Goal: Book appointment/travel/reservation

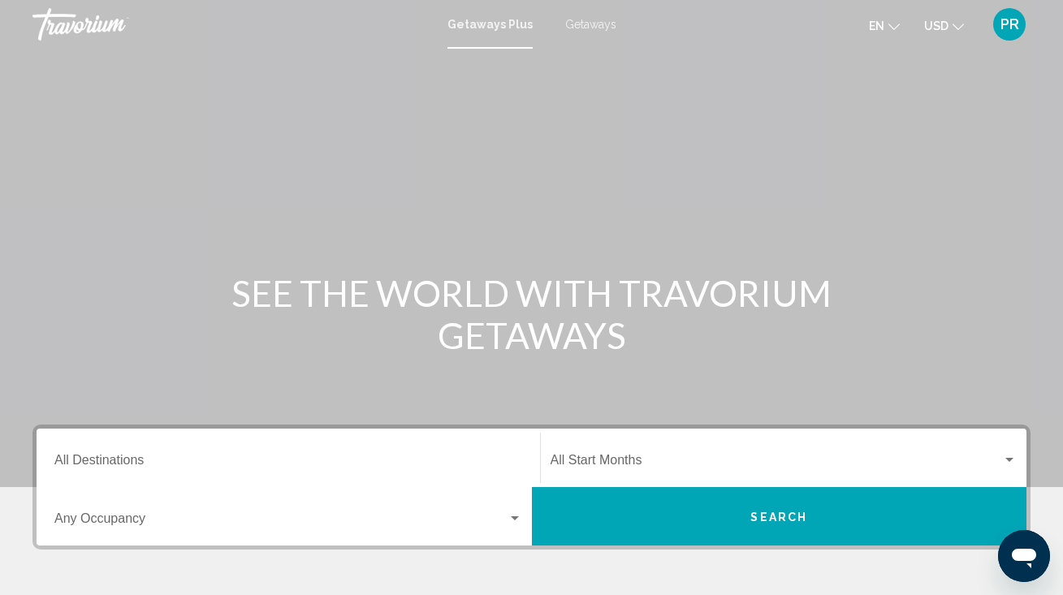
click at [590, 24] on span "Getaways" at bounding box center [590, 24] width 51 height 13
click at [116, 458] on input "Destination All Destinations" at bounding box center [288, 463] width 468 height 15
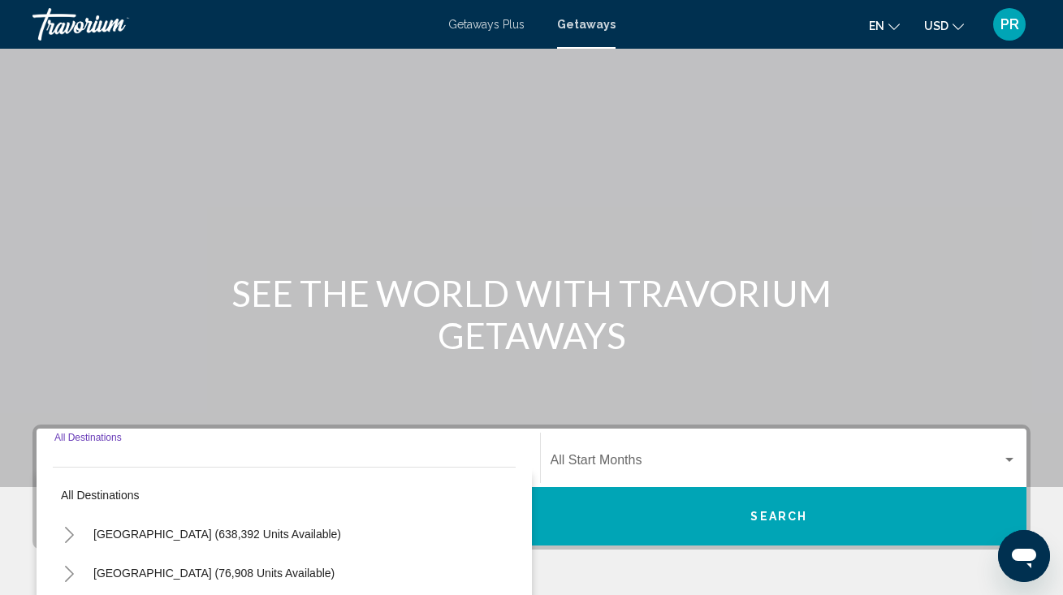
scroll to position [316, 0]
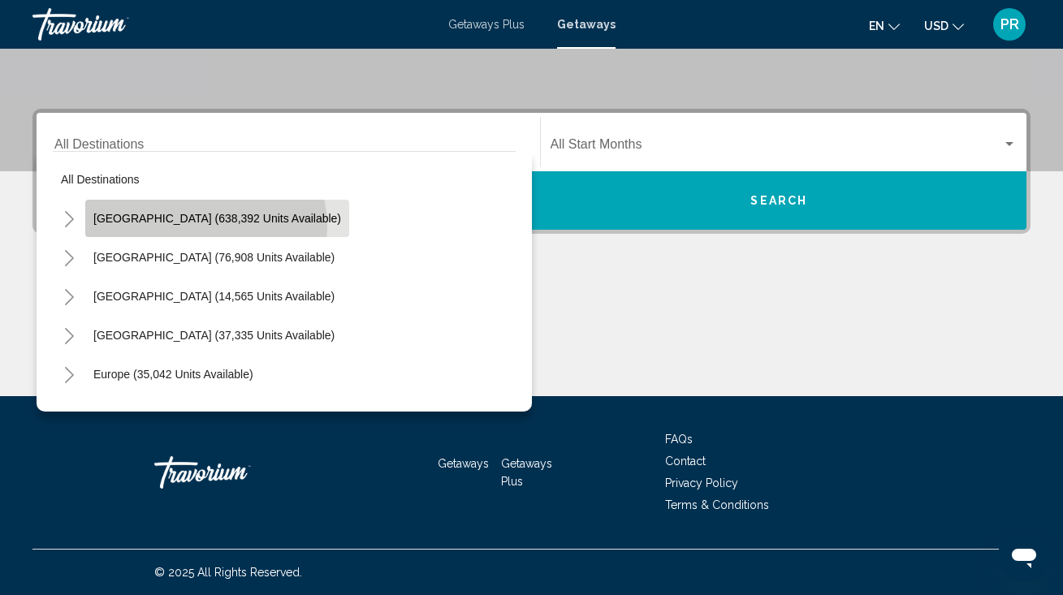
click at [205, 227] on button "[GEOGRAPHIC_DATA] (638,392 units available)" at bounding box center [217, 218] width 264 height 37
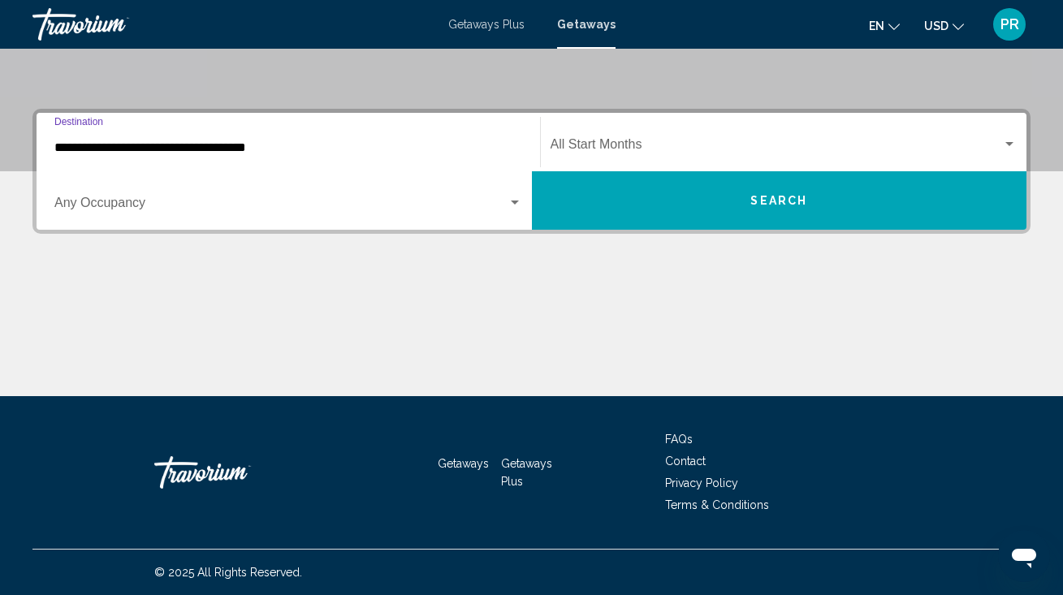
click at [197, 153] on input "**********" at bounding box center [288, 147] width 468 height 15
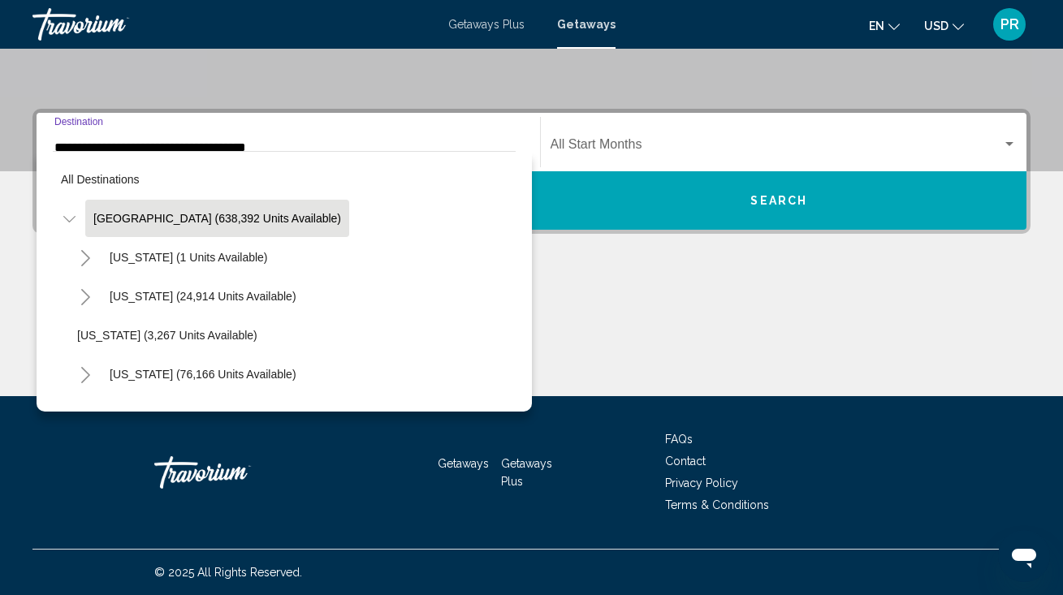
scroll to position [237, 0]
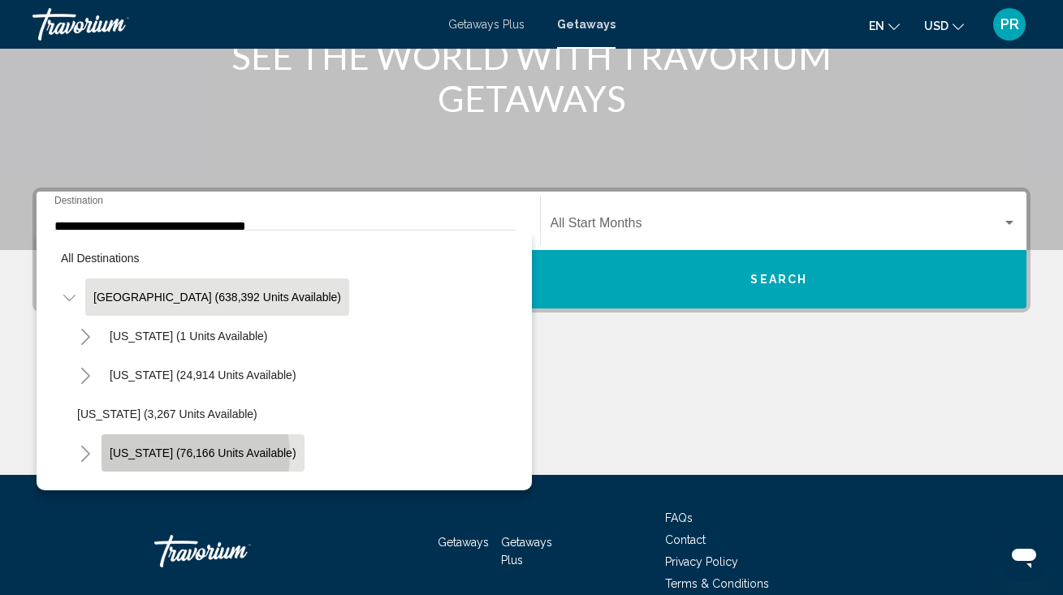
click at [175, 455] on span "[US_STATE] (76,166 units available)" at bounding box center [203, 453] width 187 height 13
type input "**********"
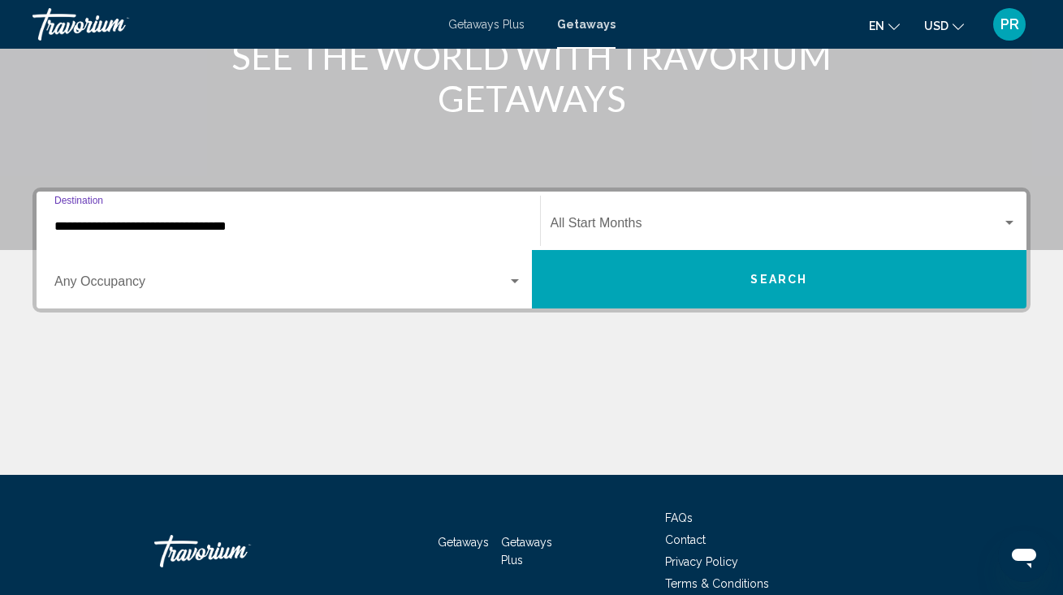
scroll to position [316, 0]
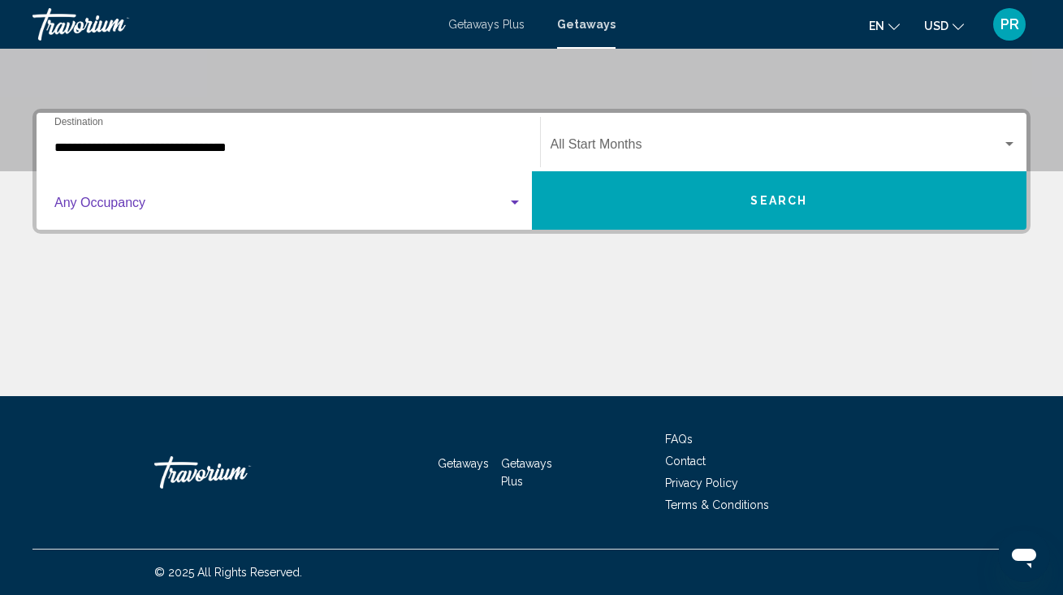
click at [126, 206] on span "Search widget" at bounding box center [280, 206] width 453 height 15
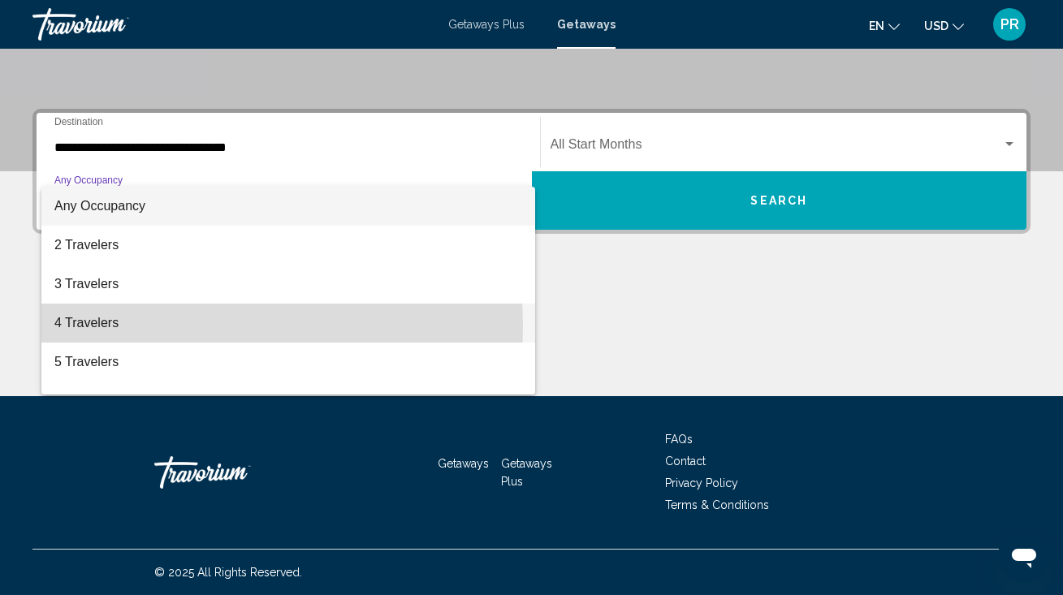
click at [109, 327] on span "4 Travelers" at bounding box center [288, 323] width 468 height 39
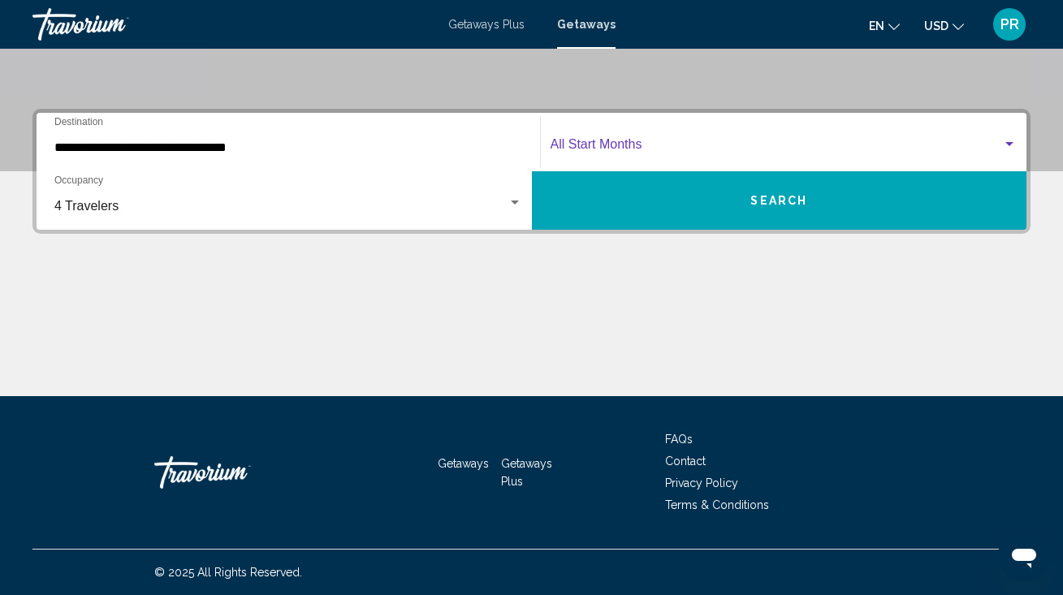
click at [769, 143] on span "Search widget" at bounding box center [776, 147] width 452 height 15
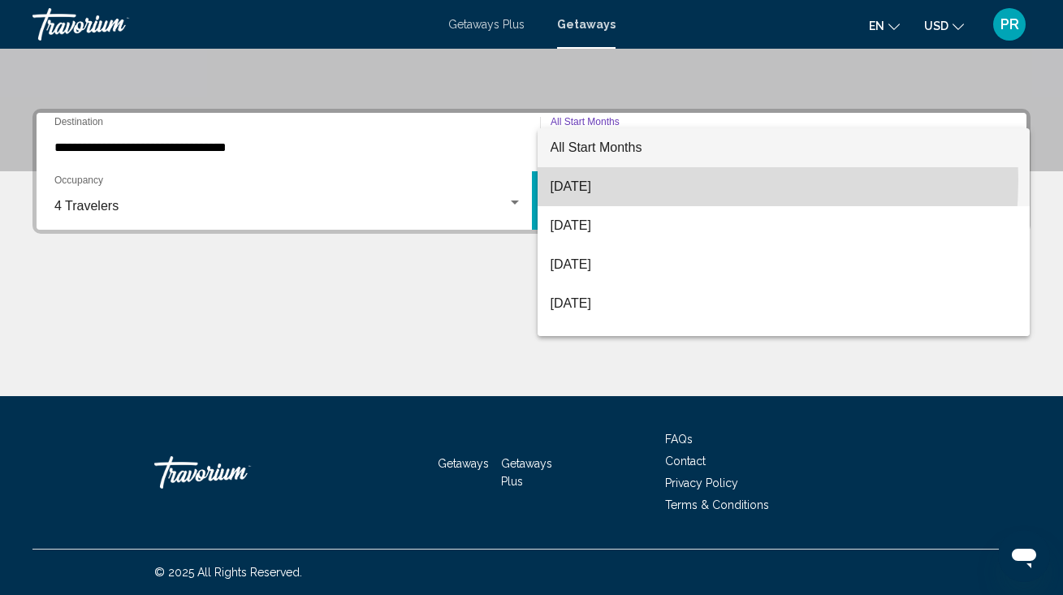
click at [606, 179] on span "[DATE]" at bounding box center [783, 186] width 467 height 39
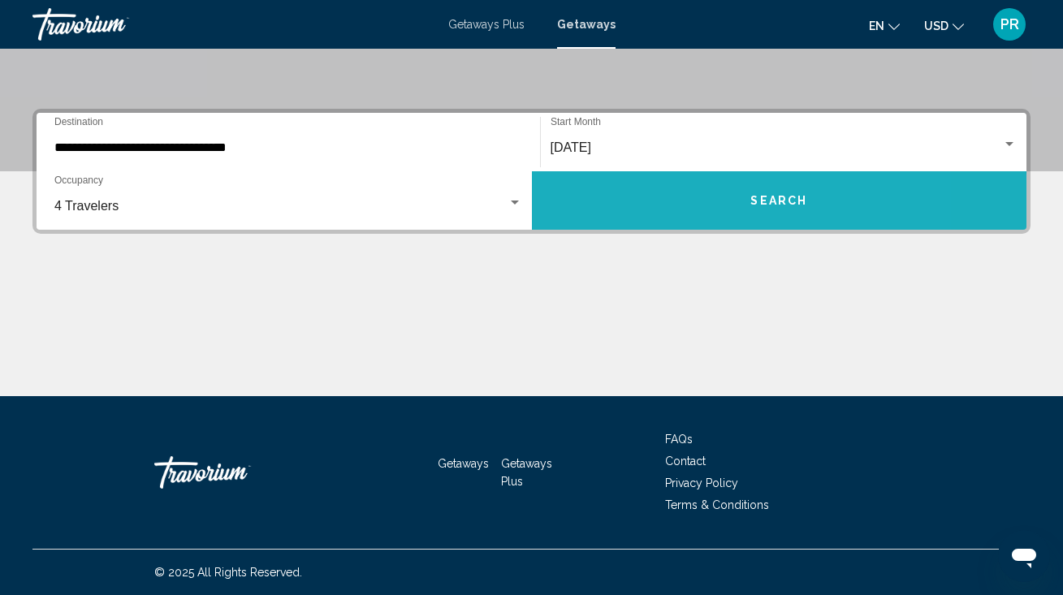
click at [680, 209] on button "Search" at bounding box center [779, 200] width 495 height 58
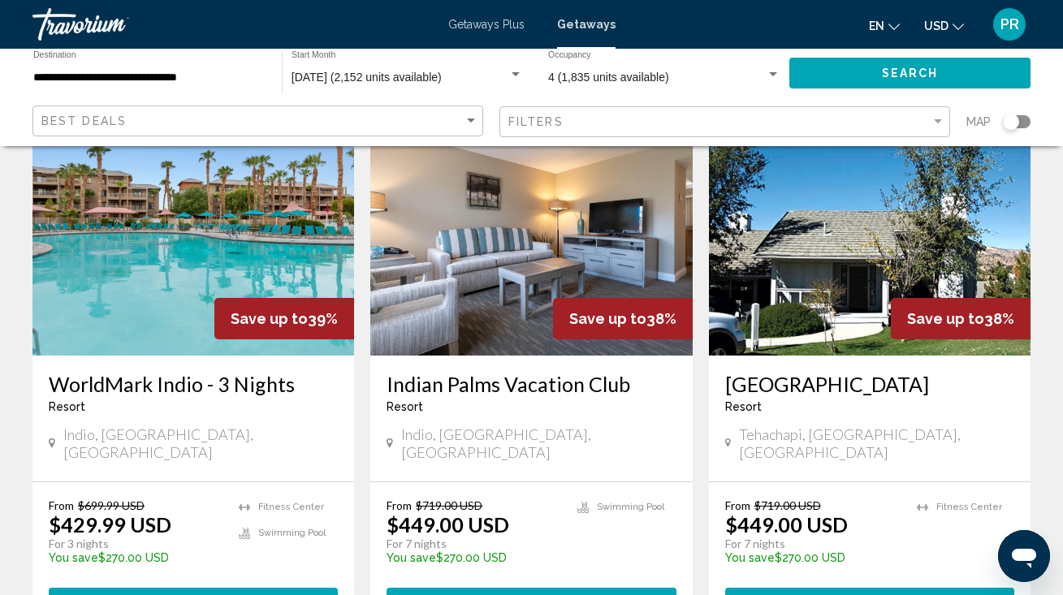
scroll to position [2016, 0]
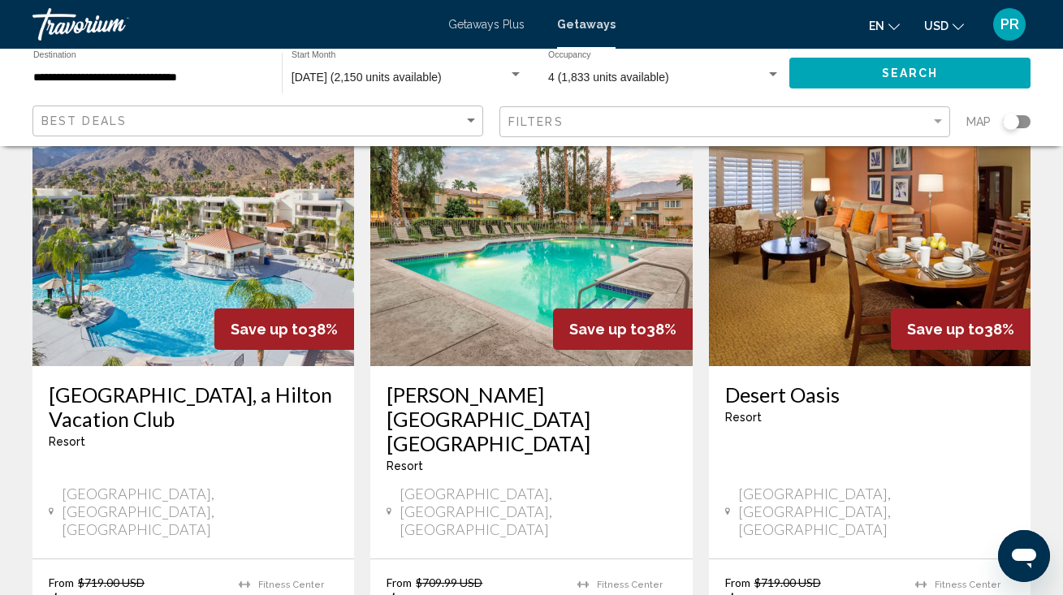
scroll to position [723, 0]
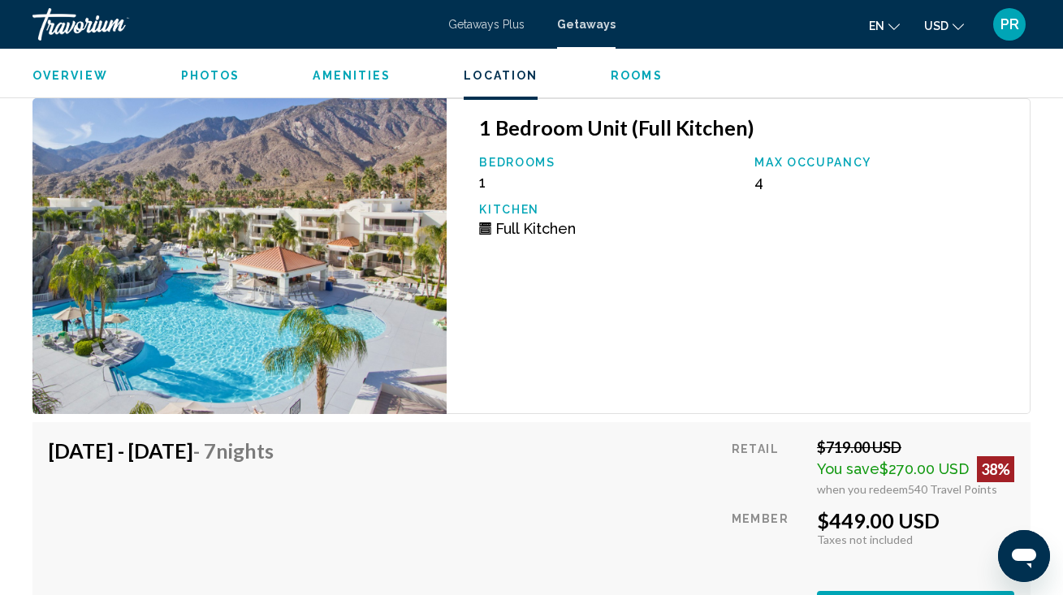
scroll to position [2877, 0]
click at [849, 539] on span "Taxes not included" at bounding box center [865, 540] width 96 height 14
click at [855, 511] on div "$449.00 USD" at bounding box center [915, 520] width 197 height 24
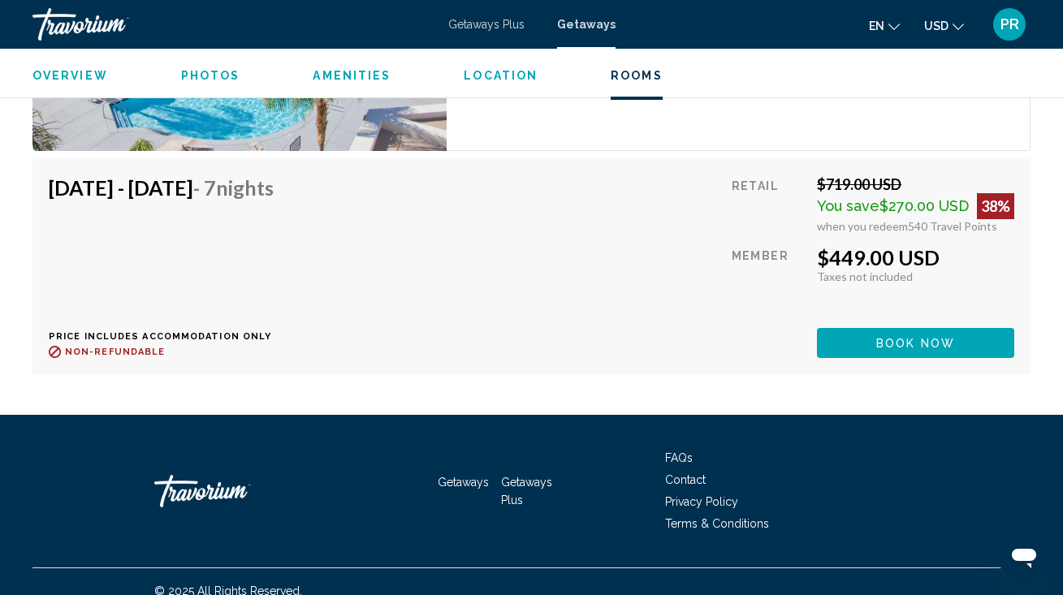
scroll to position [3142, 0]
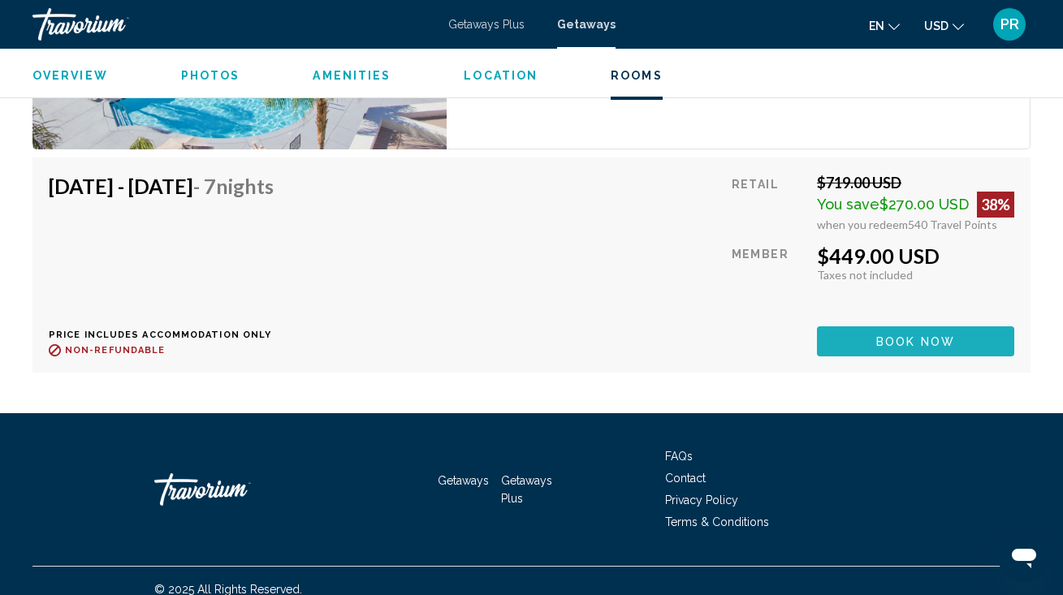
click at [926, 343] on span "Book now" at bounding box center [915, 341] width 79 height 13
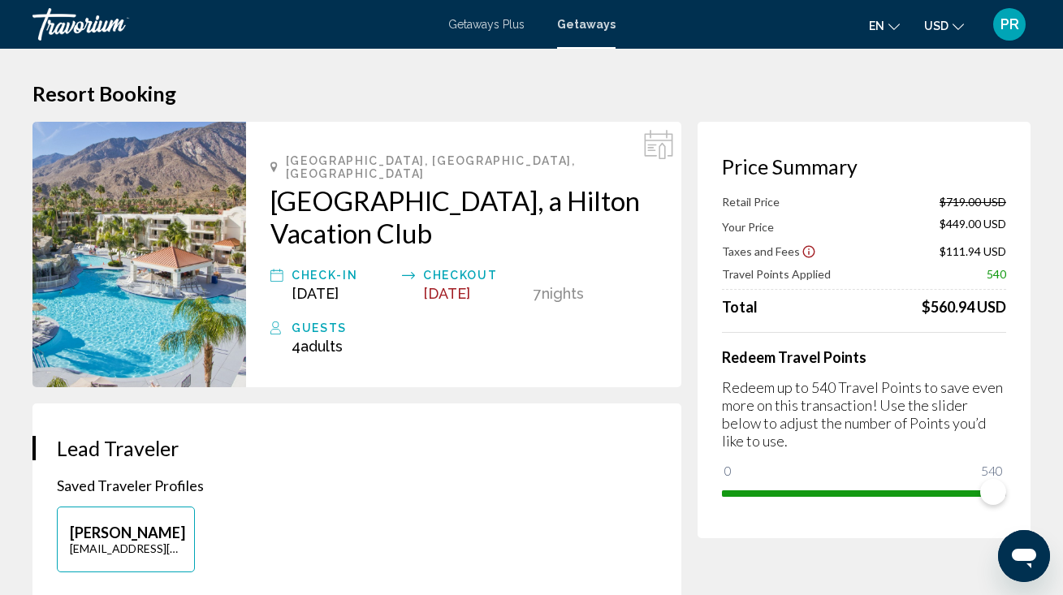
scroll to position [16, 0]
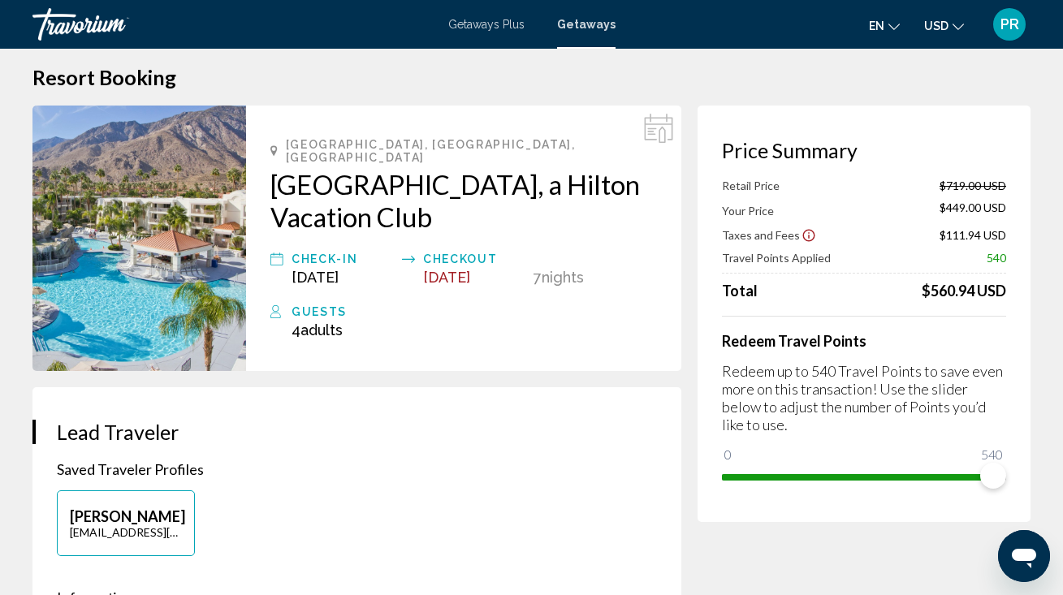
click at [803, 240] on icon "Show Taxes and Fees disclaimer" at bounding box center [808, 235] width 15 height 15
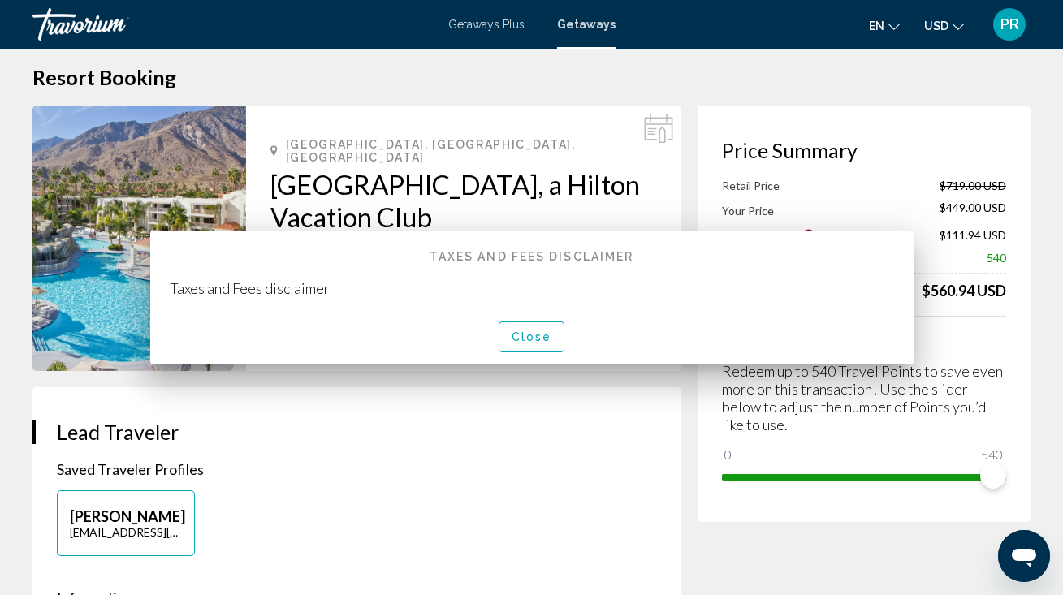
scroll to position [0, 0]
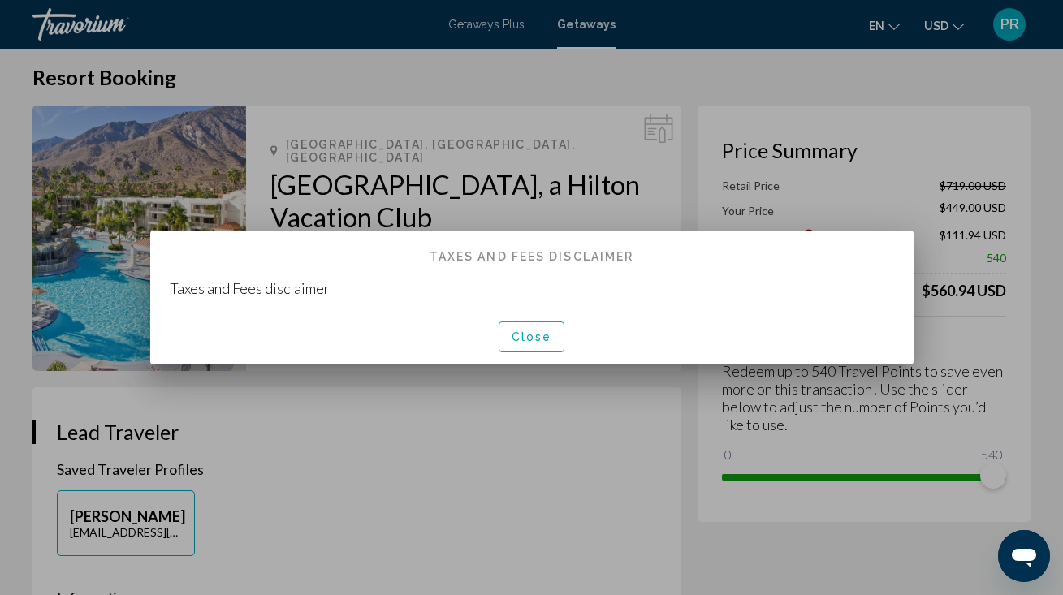
click at [533, 337] on span "Close" at bounding box center [531, 337] width 41 height 13
